Goal: Information Seeking & Learning: Find contact information

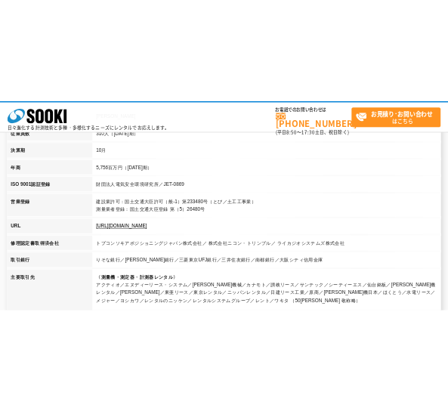
scroll to position [268, 0]
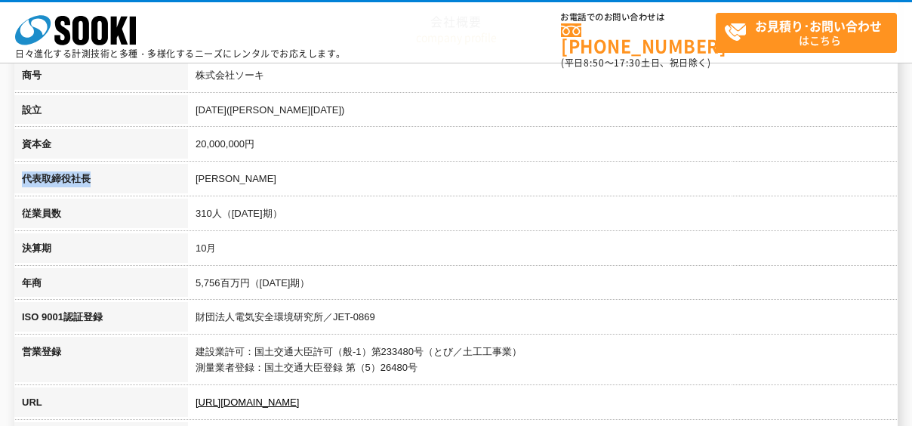
drag, startPoint x: 22, startPoint y: 176, endPoint x: 92, endPoint y: 177, distance: 70.2
click at [92, 177] on th "代表取締役社長" at bounding box center [101, 181] width 174 height 35
copy th "代表取締役社長"
drag, startPoint x: 196, startPoint y: 178, endPoint x: 239, endPoint y: 178, distance: 43.8
click at [239, 178] on td "[PERSON_NAME]" at bounding box center [543, 181] width 710 height 35
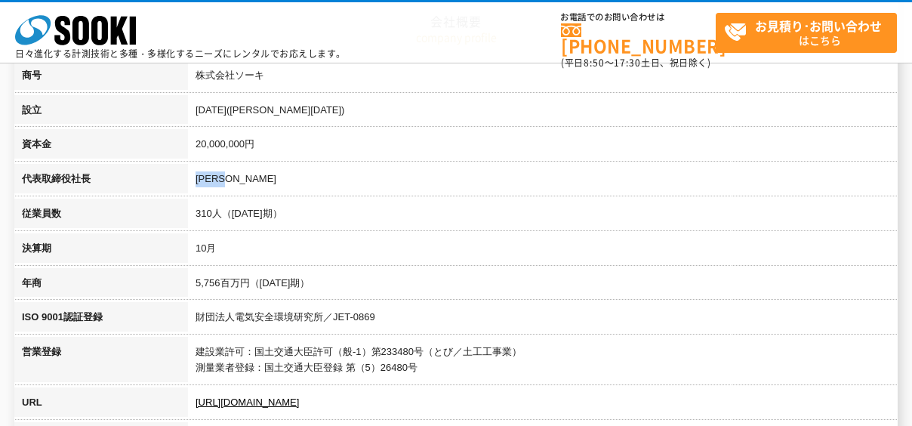
copy td "[PERSON_NAME]"
click at [347, 129] on td "20,000,000円" at bounding box center [543, 146] width 710 height 35
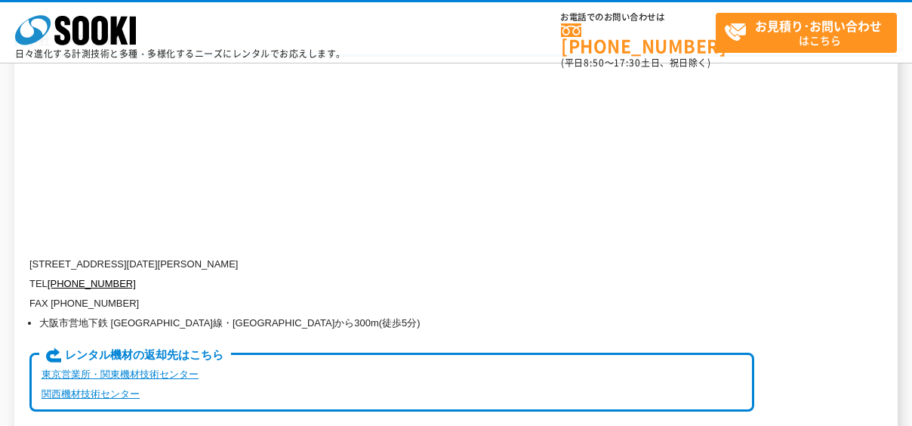
scroll to position [3692, 0]
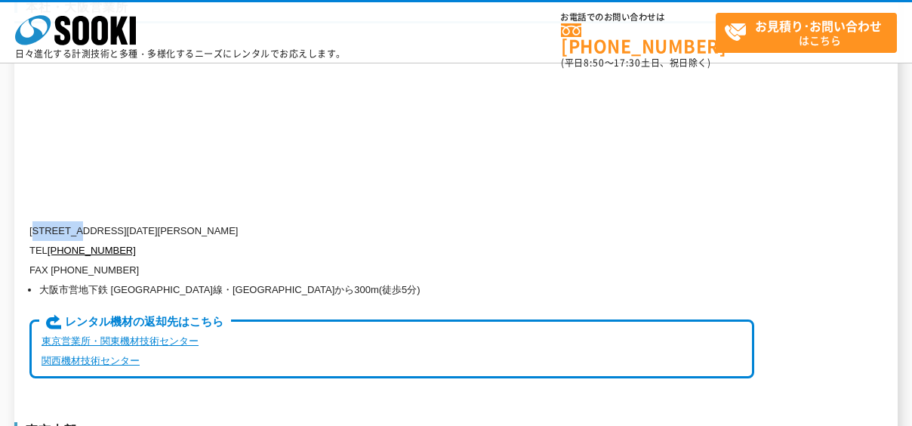
drag, startPoint x: 39, startPoint y: 197, endPoint x: 85, endPoint y: 194, distance: 46.9
click at [85, 221] on p "[STREET_ADDRESS][DATE][PERSON_NAME]" at bounding box center [391, 231] width 725 height 20
copy p "550-0005"
drag, startPoint x: 94, startPoint y: 197, endPoint x: 201, endPoint y: 196, distance: 106.5
click at [201, 221] on p "[STREET_ADDRESS][DATE][PERSON_NAME]" at bounding box center [391, 231] width 725 height 20
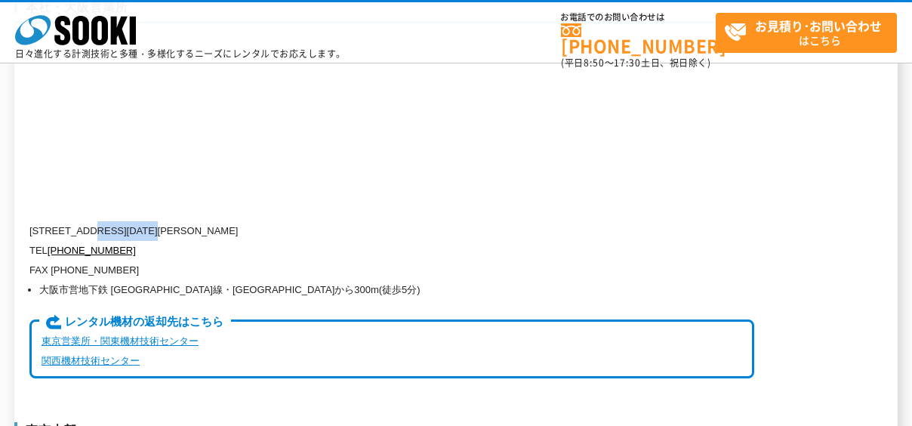
copy p "[STREET_ADDRESS]"
click at [225, 241] on p "TEL [PHONE_NUMBER]" at bounding box center [391, 251] width 725 height 20
drag, startPoint x: 201, startPoint y: 199, endPoint x: 236, endPoint y: 198, distance: 34.7
click at [236, 221] on p "[STREET_ADDRESS][DATE][PERSON_NAME]" at bounding box center [391, 231] width 725 height 20
drag, startPoint x: 236, startPoint y: 198, endPoint x: 242, endPoint y: 228, distance: 30.8
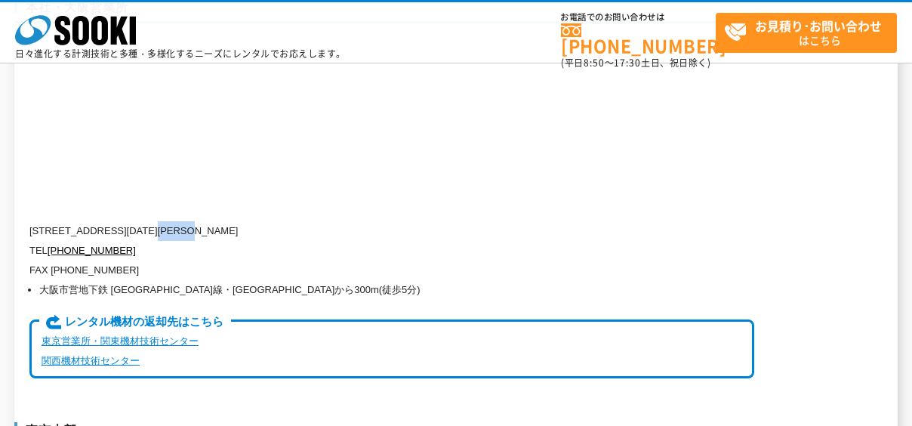
click at [242, 228] on div "[STREET_ADDRESS][DATE][PERSON_NAME] TEL [PHONE_NUMBER] FAX [PHONE_NUMBER] [GEOG…" at bounding box center [391, 309] width 725 height 177
drag, startPoint x: 242, startPoint y: 228, endPoint x: 205, endPoint y: 196, distance: 48.7
click at [205, 221] on p "[STREET_ADDRESS][DATE][PERSON_NAME]" at bounding box center [391, 231] width 725 height 20
drag, startPoint x: 202, startPoint y: 196, endPoint x: 240, endPoint y: 194, distance: 37.8
click at [240, 221] on p "[STREET_ADDRESS][DATE][PERSON_NAME]" at bounding box center [391, 231] width 725 height 20
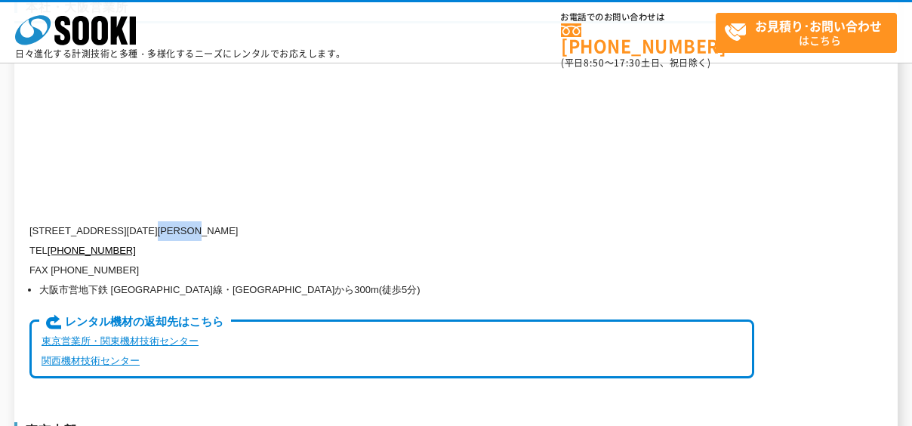
copy p "[DATE]"
drag, startPoint x: 245, startPoint y: 196, endPoint x: 334, endPoint y: 196, distance: 88.3
click at [334, 221] on p "[STREET_ADDRESS][DATE][PERSON_NAME]" at bounding box center [391, 231] width 725 height 20
copy p "[PERSON_NAME][GEOGRAPHIC_DATA]13階"
